Goal: Transaction & Acquisition: Book appointment/travel/reservation

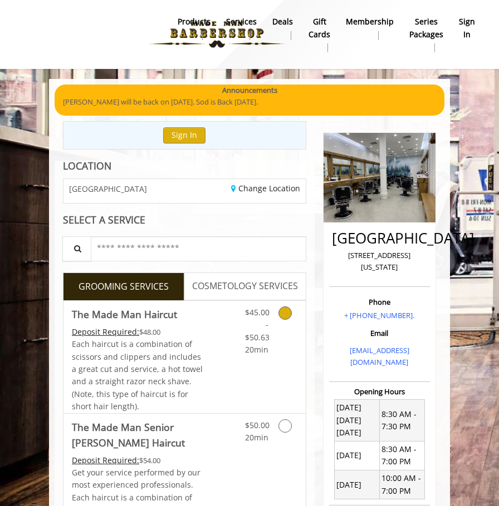
click at [237, 329] on div "$45.00 - $50.63 20min" at bounding box center [257, 329] width 40 height 56
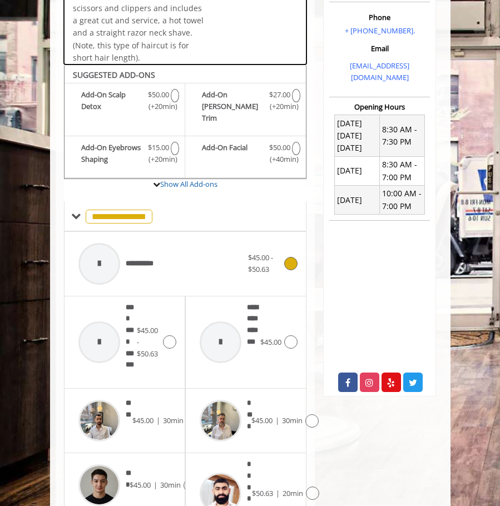
scroll to position [349, 0]
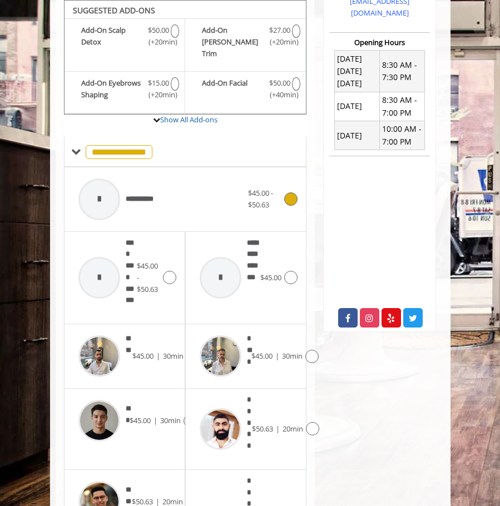
click at [281, 188] on span "$45.00 - $50.63" at bounding box center [265, 199] width 34 height 23
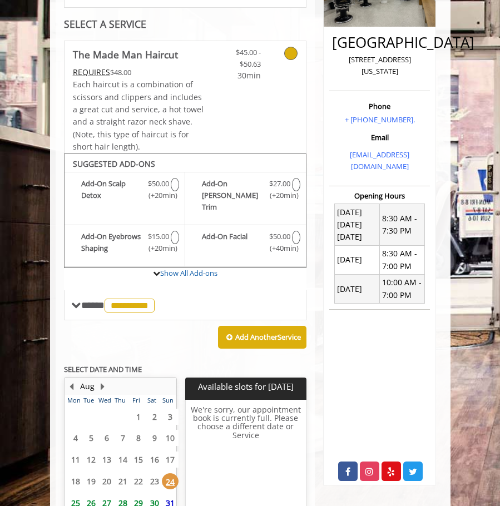
scroll to position [293, 0]
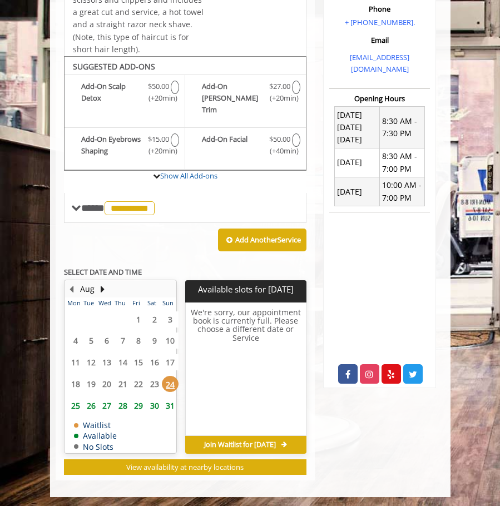
click at [88, 398] on span "26" at bounding box center [91, 406] width 17 height 16
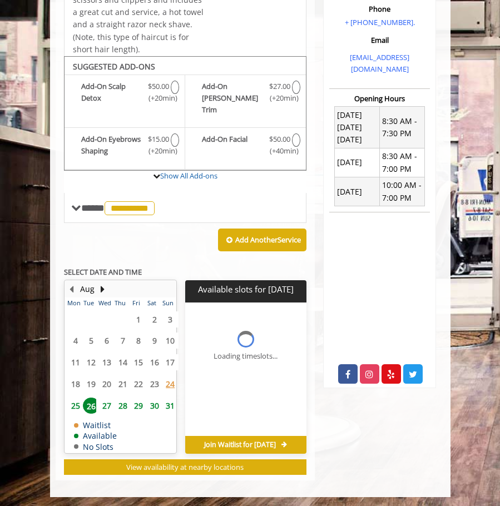
click at [76, 404] on td "25" at bounding box center [73, 406] width 16 height 22
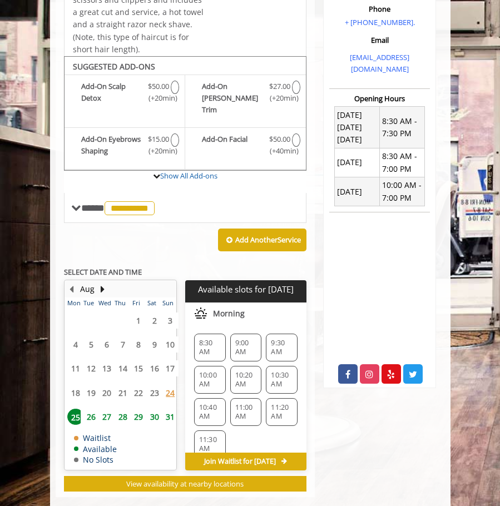
scroll to position [310, 0]
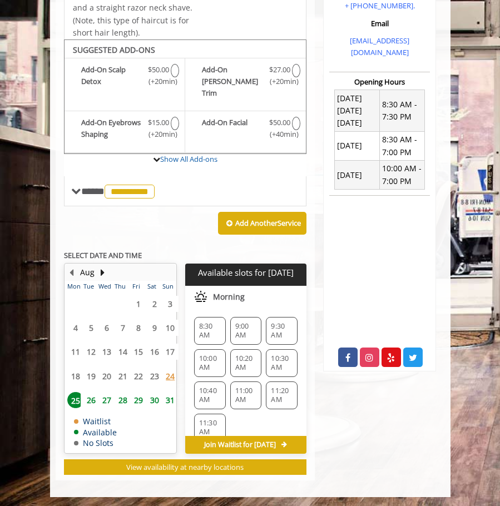
click at [245, 322] on span "9:00 AM" at bounding box center [246, 331] width 22 height 18
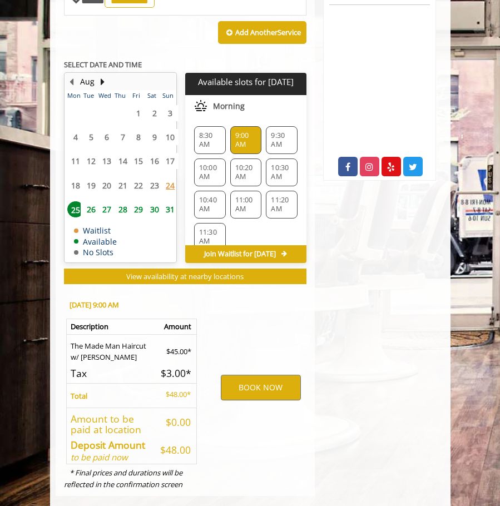
scroll to position [516, 0]
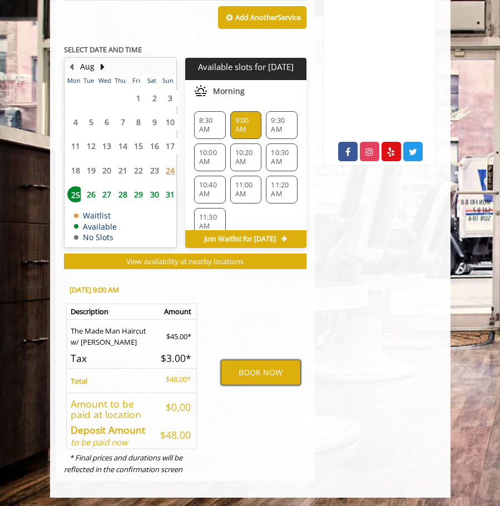
click at [256, 372] on button "BOOK NOW" at bounding box center [261, 373] width 80 height 26
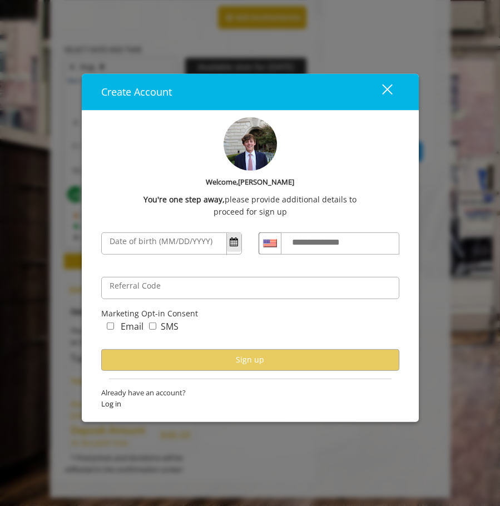
click at [233, 250] on button "Open Calendar" at bounding box center [234, 242] width 14 height 19
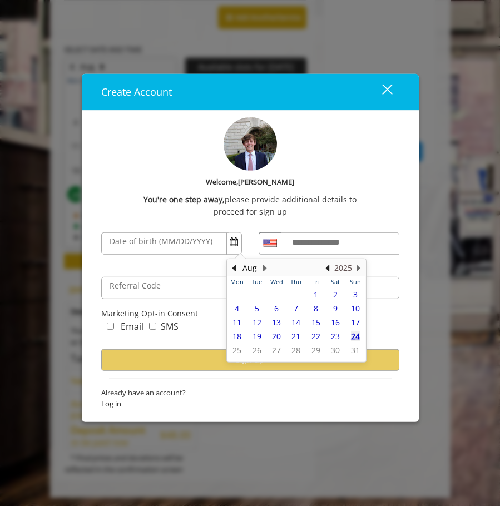
click at [336, 268] on button "2025" at bounding box center [343, 268] width 18 height 12
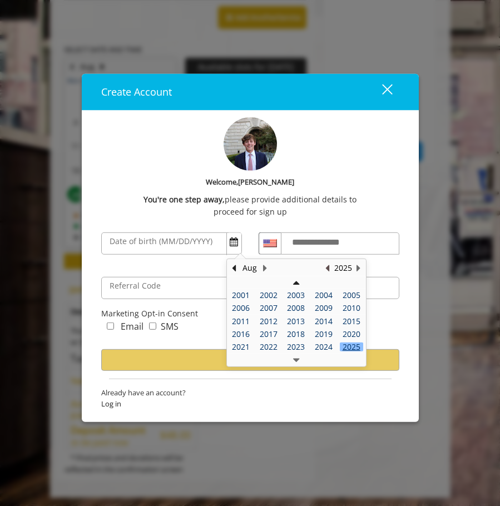
click at [329, 267] on button "Previous Year" at bounding box center [327, 268] width 9 height 12
click at [328, 267] on button "Previous Year" at bounding box center [327, 268] width 9 height 12
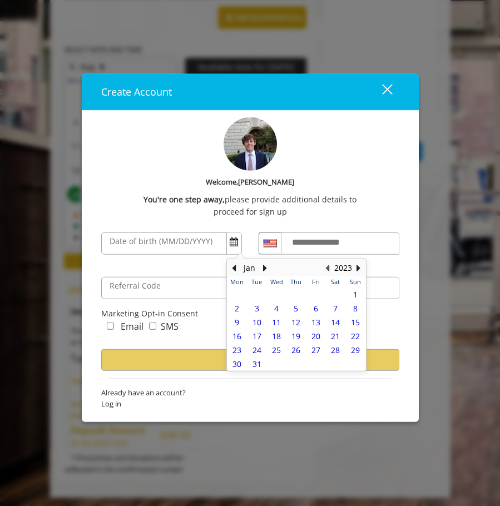
click at [328, 267] on button "Previous Year" at bounding box center [327, 268] width 9 height 12
click at [344, 267] on button "2020" at bounding box center [343, 268] width 18 height 12
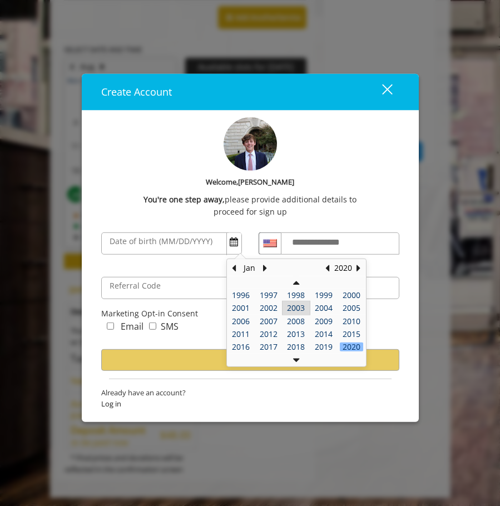
click at [295, 310] on div "2003" at bounding box center [296, 308] width 23 height 8
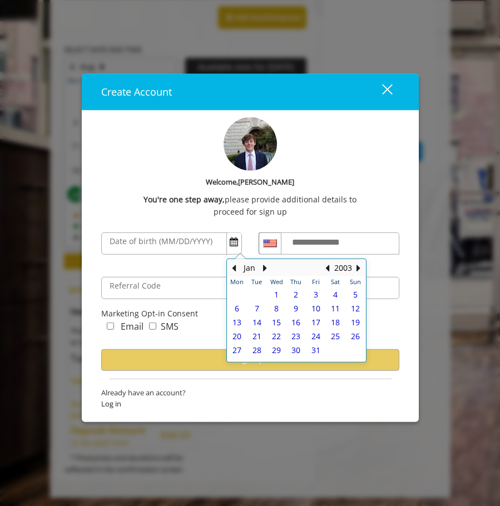
click at [287, 285] on th "Thu" at bounding box center [296, 282] width 19 height 11
click at [274, 292] on span "1" at bounding box center [276, 294] width 4 height 11
type input "**********"
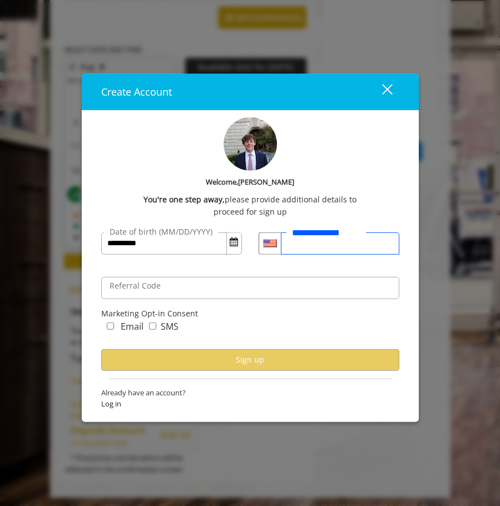
click at [306, 251] on input "**********" at bounding box center [340, 243] width 119 height 22
type input "**********"
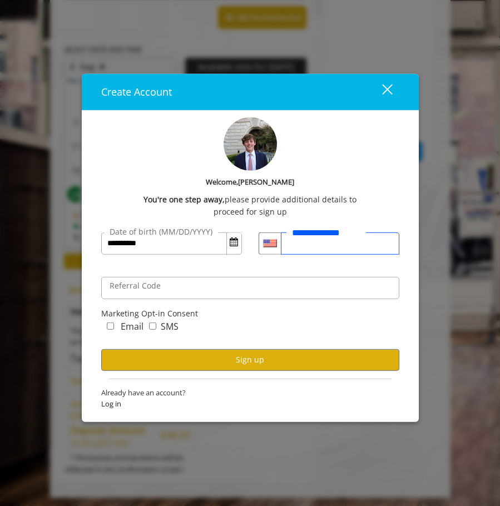
scroll to position [0, 0]
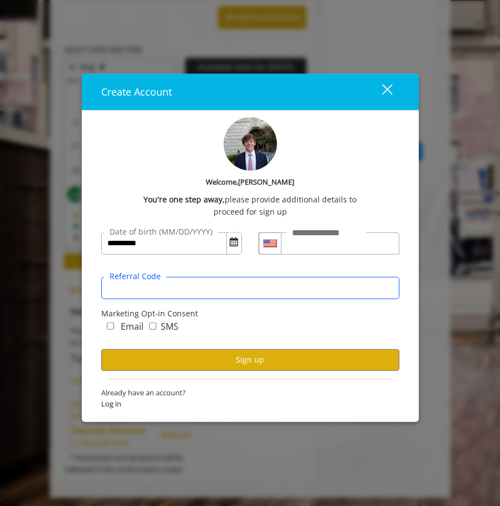
click at [224, 291] on input "Referral Code" at bounding box center [250, 288] width 298 height 22
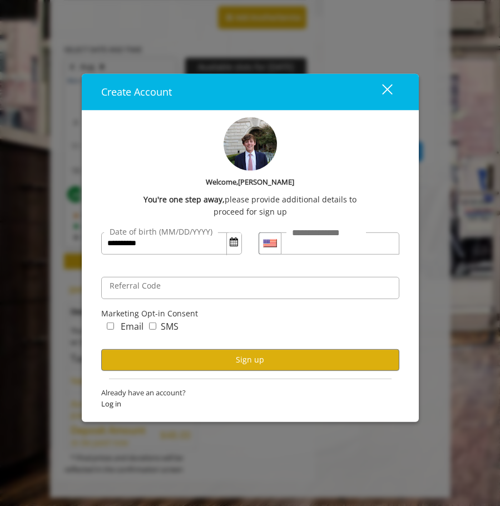
click at [151, 322] on div "SMS" at bounding box center [161, 329] width 35 height 18
click at [117, 332] on div "Email" at bounding box center [122, 329] width 42 height 18
click at [114, 329] on div "Email" at bounding box center [122, 329] width 42 height 18
click at [179, 346] on div "Email SMS" at bounding box center [250, 334] width 298 height 29
click at [182, 351] on button "Sign up" at bounding box center [250, 360] width 298 height 22
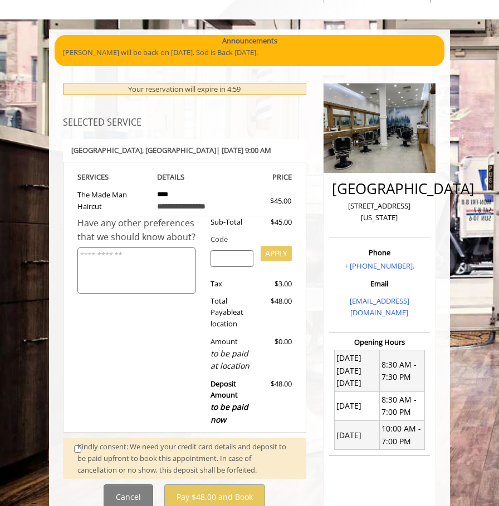
scroll to position [111, 0]
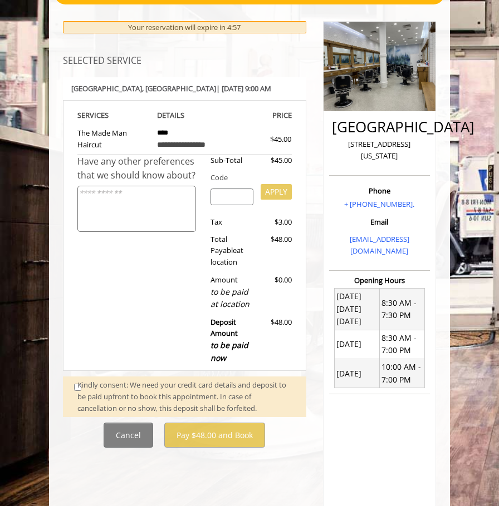
click at [165, 408] on div "Kindly consent: We need your credit card details and deposit to be paid upfront…" at bounding box center [186, 397] width 218 height 35
click at [98, 398] on div "Kindly consent: We need your credit card details and deposit to be paid upfront…" at bounding box center [186, 397] width 218 height 35
click at [84, 393] on div "Kindly consent: We need your credit card details and deposit to be paid upfront…" at bounding box center [186, 397] width 218 height 35
click at [78, 390] on div "Kindly consent: We need your credit card details and deposit to be paid upfront…" at bounding box center [186, 397] width 218 height 35
click at [76, 391] on div "Kindly consent: We need your credit card details and deposit to be paid upfront…" at bounding box center [184, 397] width 243 height 41
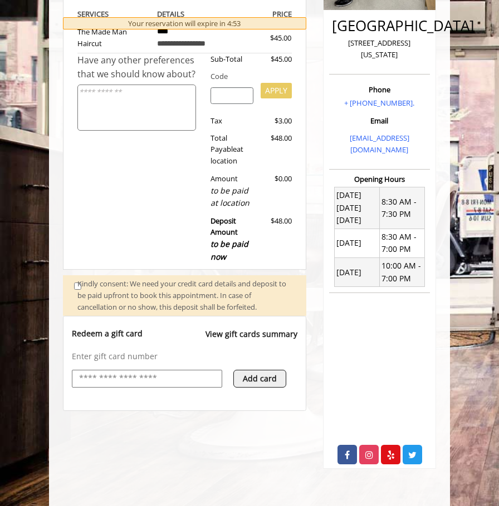
scroll to position [223, 0]
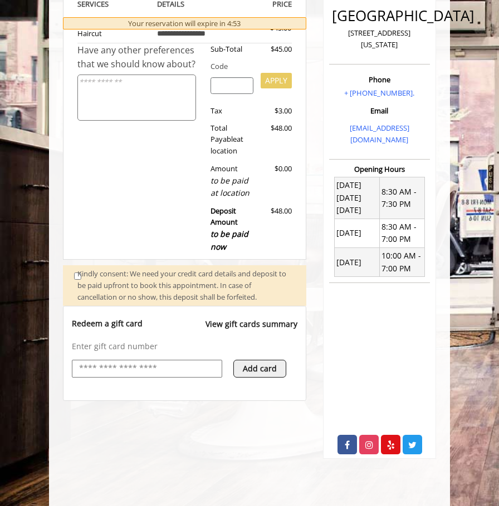
click at [122, 362] on input "text" at bounding box center [147, 368] width 138 height 13
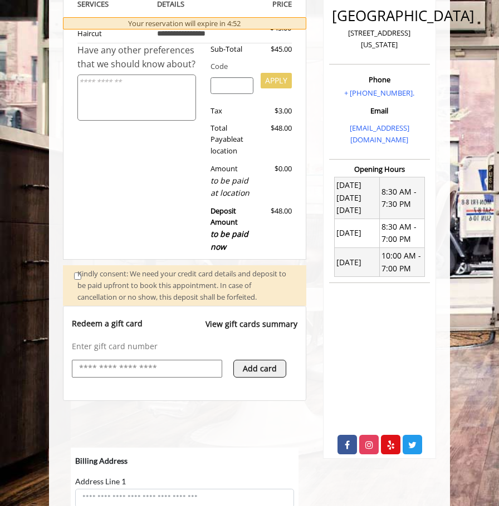
scroll to position [0, 0]
click at [151, 364] on input "text" at bounding box center [147, 368] width 138 height 13
click at [151, 368] on input "text" at bounding box center [147, 368] width 138 height 13
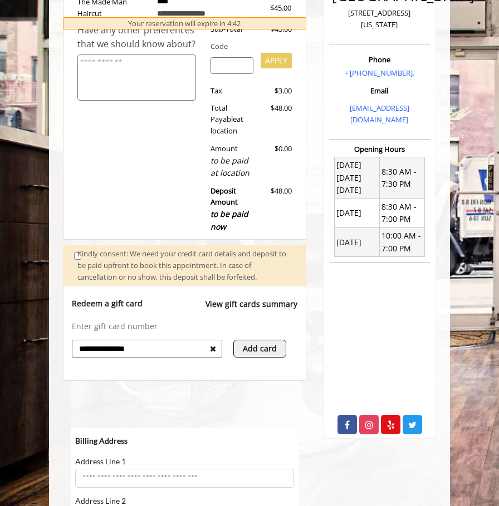
scroll to position [334, 0]
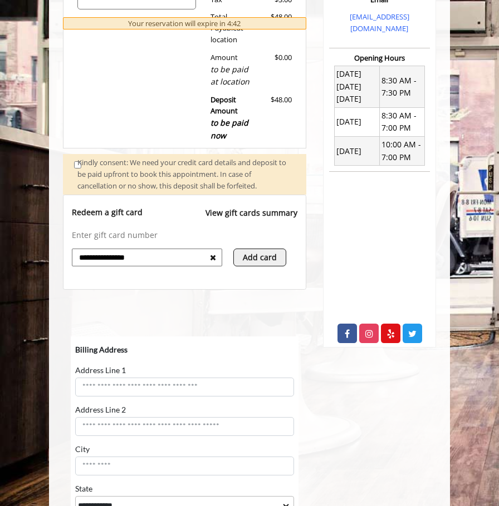
type input "**********"
click at [199, 337] on iframe at bounding box center [185, 490] width 228 height 306
click at [237, 257] on button "Add card" at bounding box center [259, 258] width 53 height 18
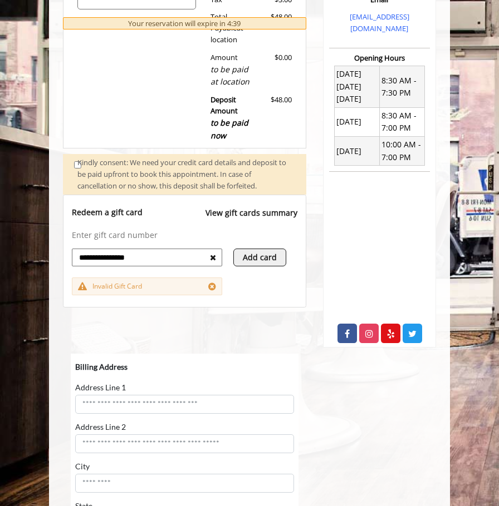
click at [213, 257] on icon at bounding box center [213, 258] width 6 height 8
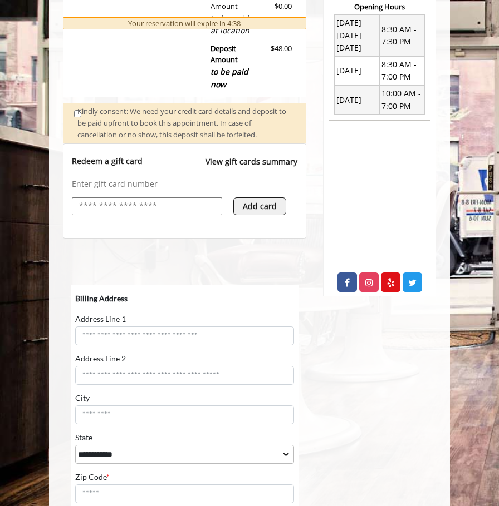
scroll to position [445, 0]
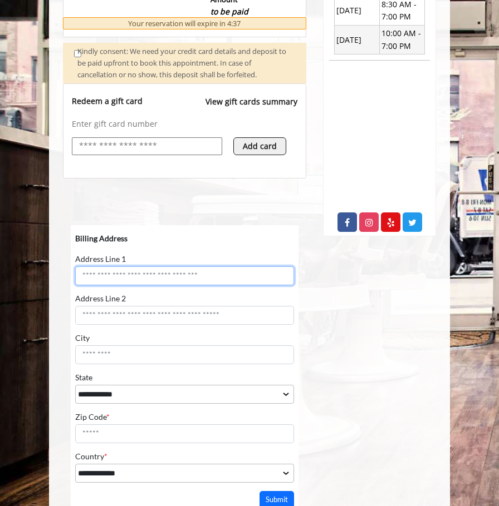
click at [152, 280] on input "Address Line 1" at bounding box center [184, 275] width 219 height 19
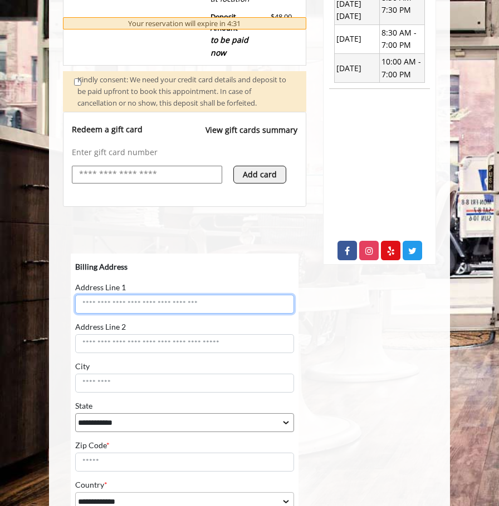
scroll to position [556, 0]
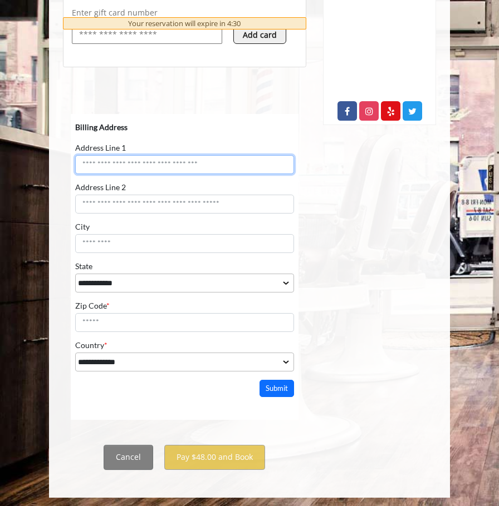
click at [141, 171] on input "Address Line 1" at bounding box center [184, 164] width 219 height 19
click at [140, 171] on input "Address Line 1" at bounding box center [184, 164] width 219 height 19
type input "**********"
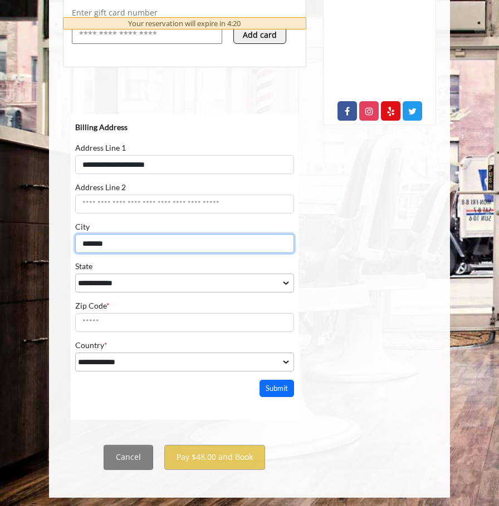
type input "******"
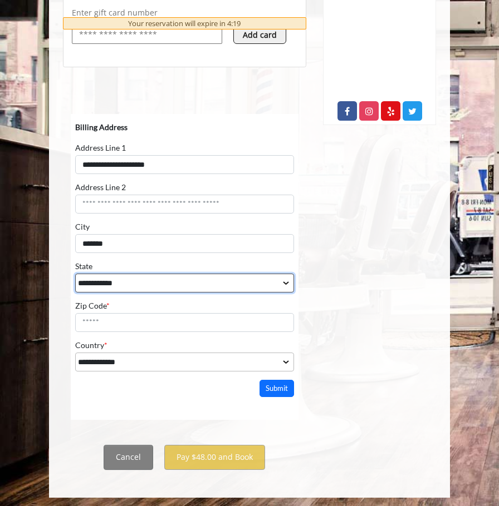
select select "**"
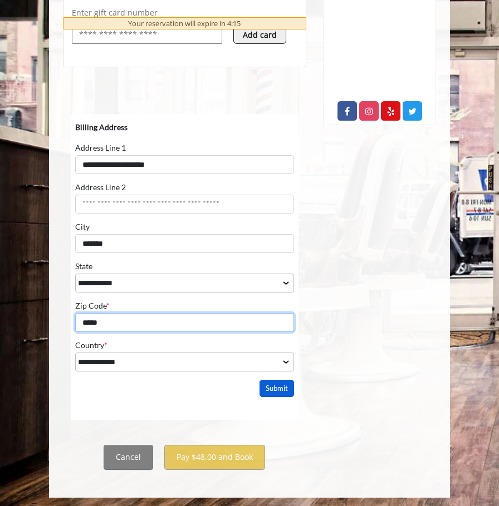
type input "*****"
click at [270, 385] on button "Submit" at bounding box center [276, 388] width 35 height 17
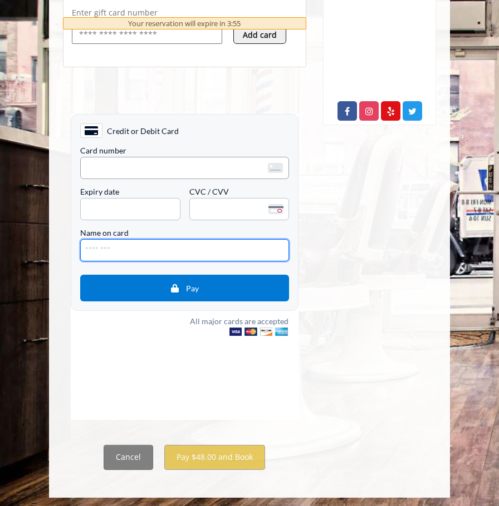
type input "**********"
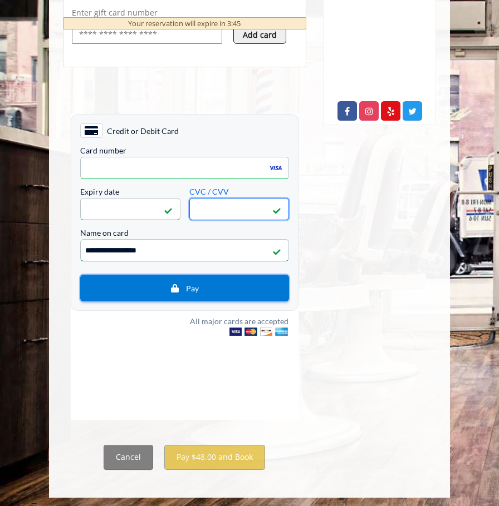
click at [191, 288] on span "Pay" at bounding box center [192, 287] width 13 height 9
